Goal: Task Accomplishment & Management: Manage account settings

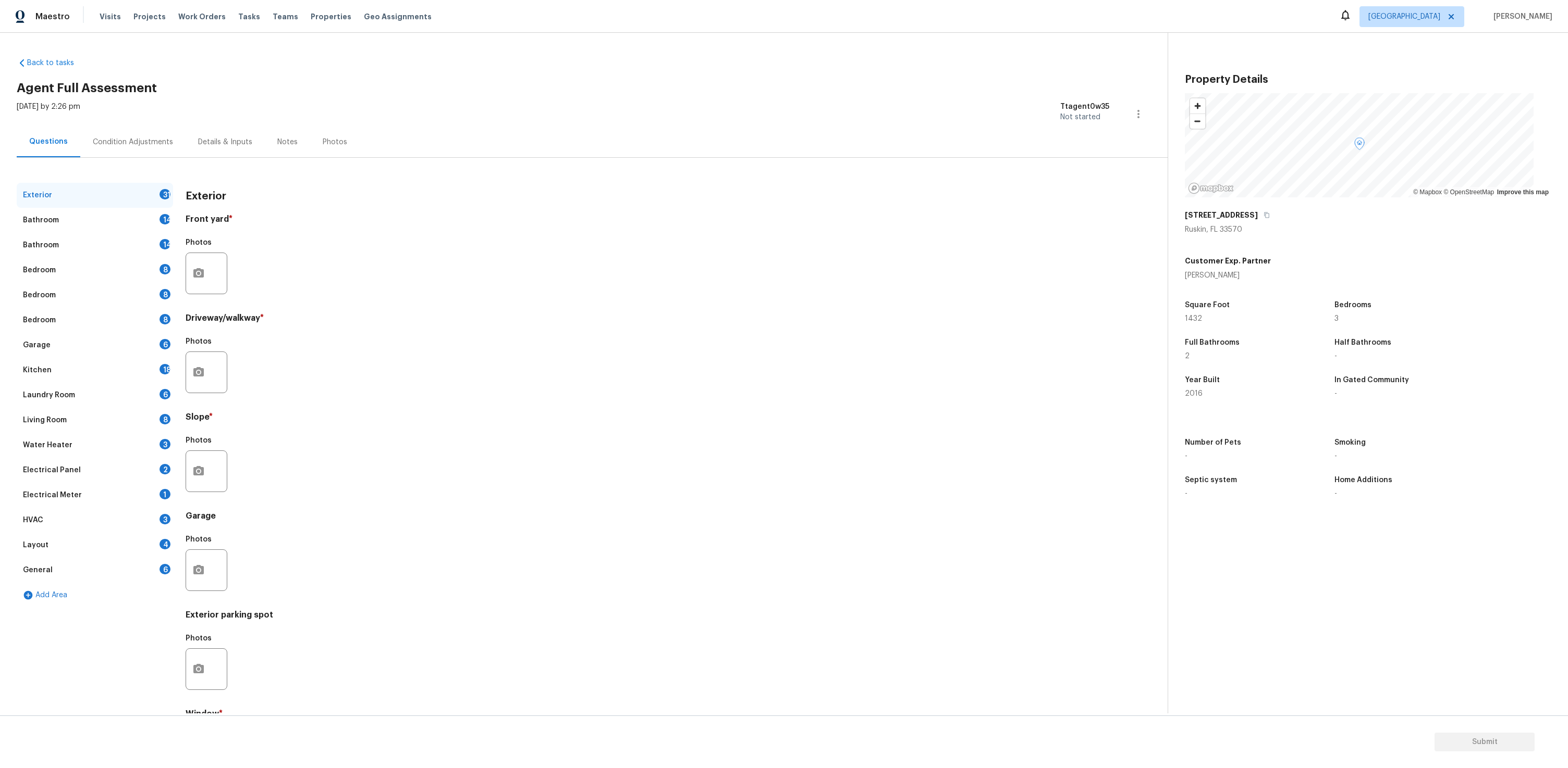
click at [408, 338] on div "Photos" at bounding box center [647, 365] width 924 height 67
click at [533, 567] on div "Photos" at bounding box center [647, 563] width 924 height 67
